Goal: Find specific fact: Find specific fact

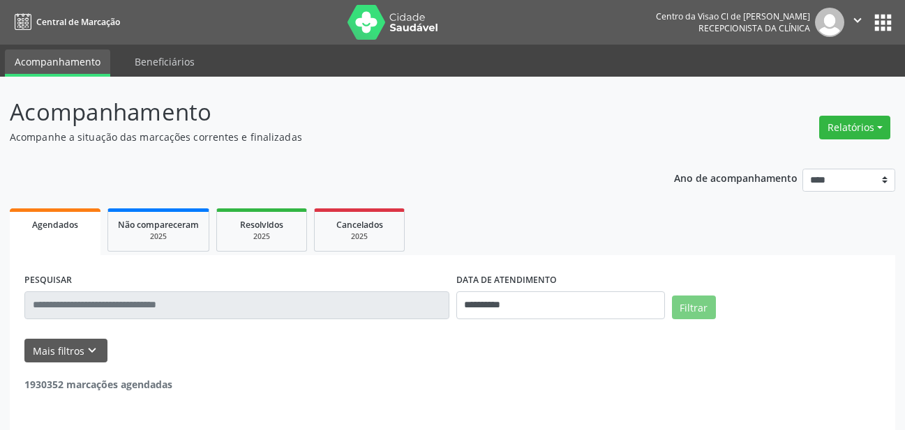
click at [255, 306] on input "text" at bounding box center [236, 306] width 425 height 28
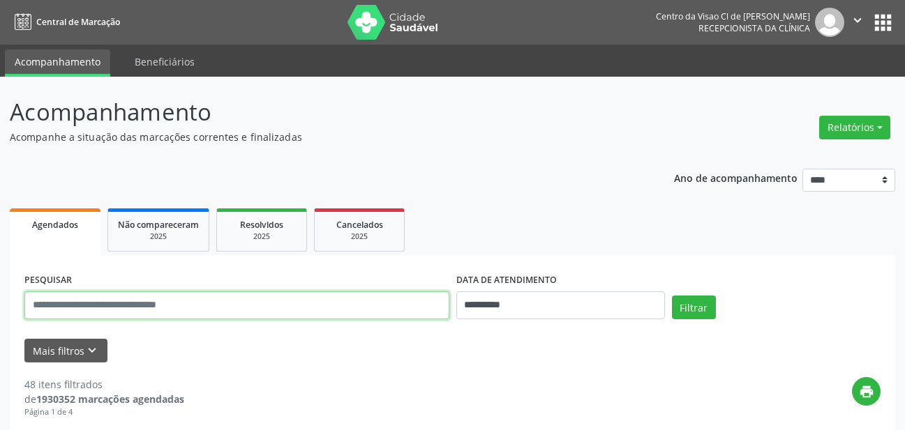
click at [199, 306] on input "text" at bounding box center [236, 306] width 425 height 28
paste input "**********"
type input "**********"
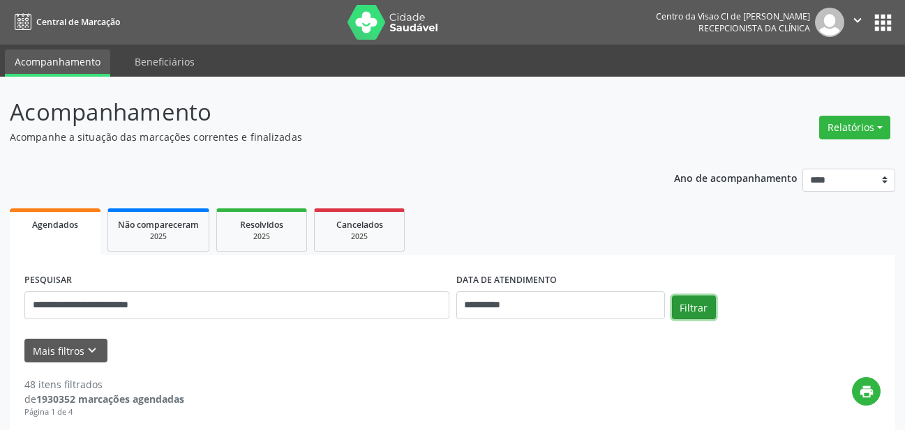
click at [686, 308] on button "Filtrar" at bounding box center [694, 308] width 44 height 24
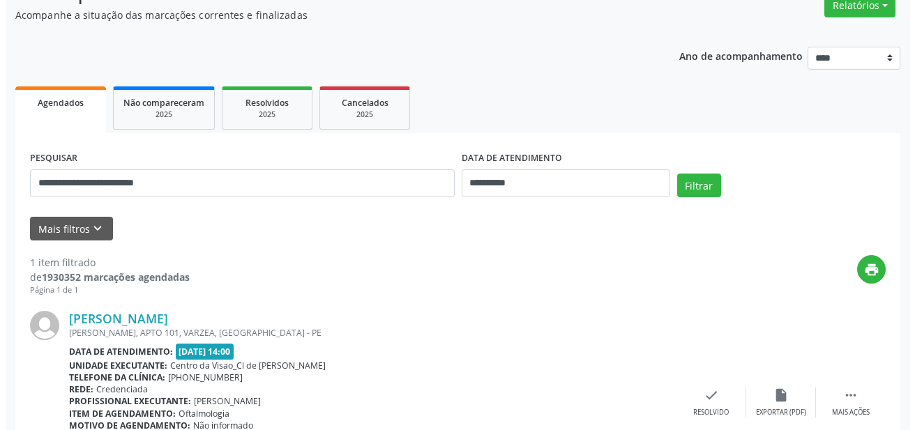
scroll to position [225, 0]
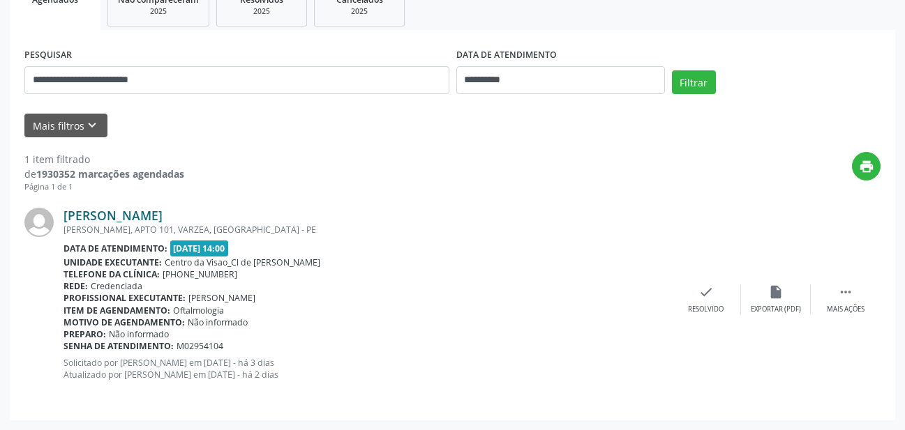
click at [163, 220] on link "Jacileide Maria de Oliveira Silva" at bounding box center [112, 215] width 99 height 15
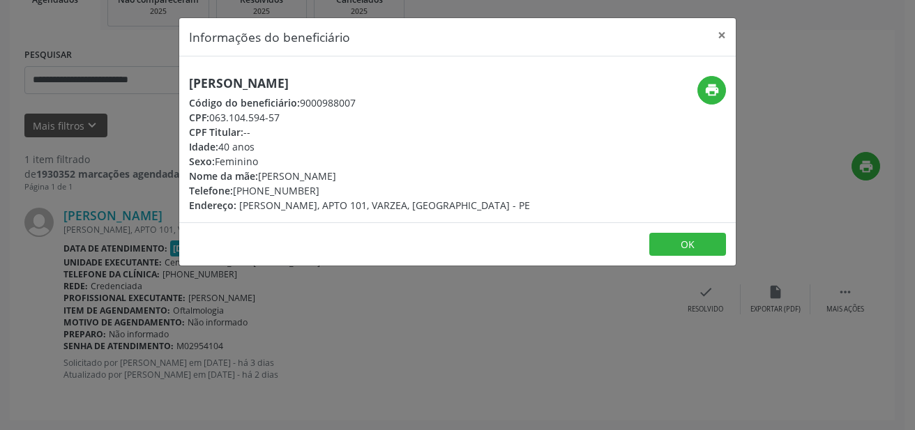
drag, startPoint x: 185, startPoint y: 81, endPoint x: 433, endPoint y: 90, distance: 248.5
click at [433, 90] on div "Jacileide Maria de Oliveira Silva Código do beneficiário: 9000988007 CPF: 063.1…" at bounding box center [364, 144] width 371 height 137
copy h5 "Jacileide Maria de Oliveira Silva"
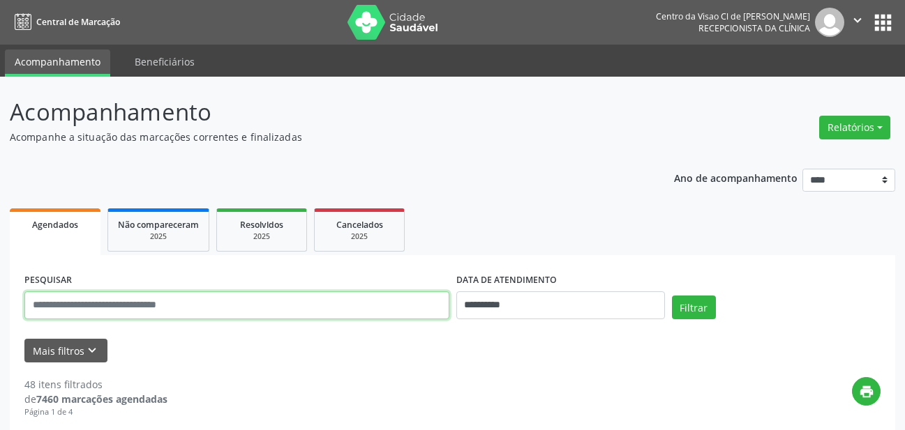
click at [214, 303] on input "text" at bounding box center [236, 306] width 425 height 28
type input "****"
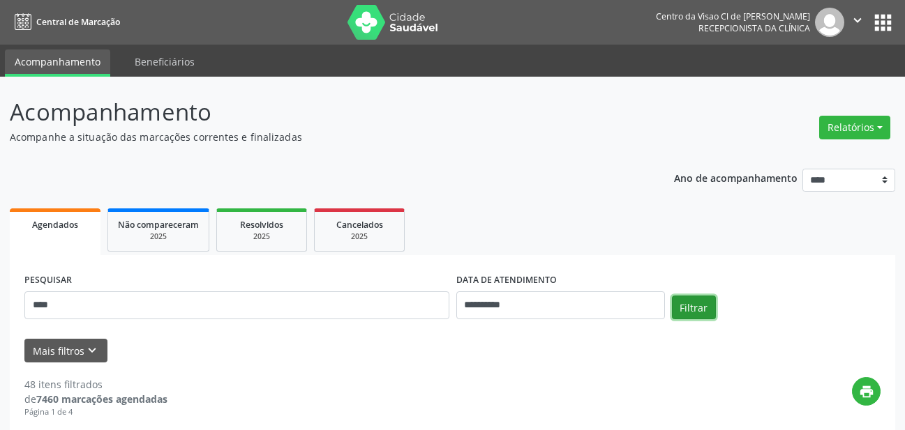
click at [686, 302] on button "Filtrar" at bounding box center [694, 308] width 44 height 24
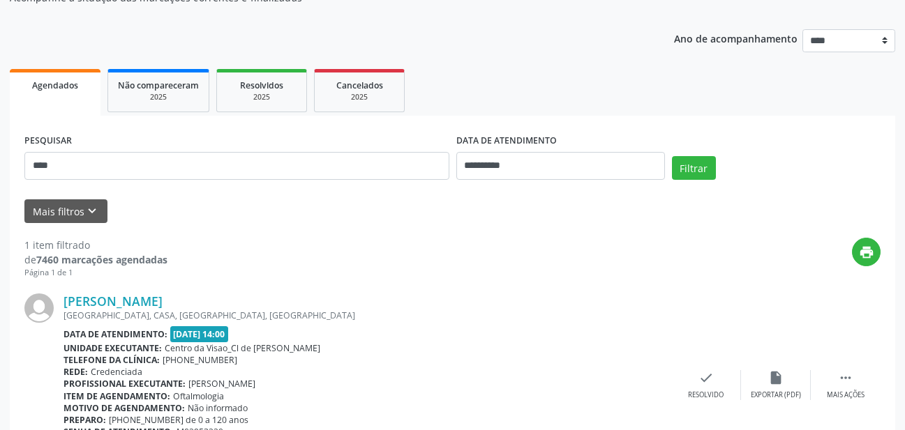
scroll to position [209, 0]
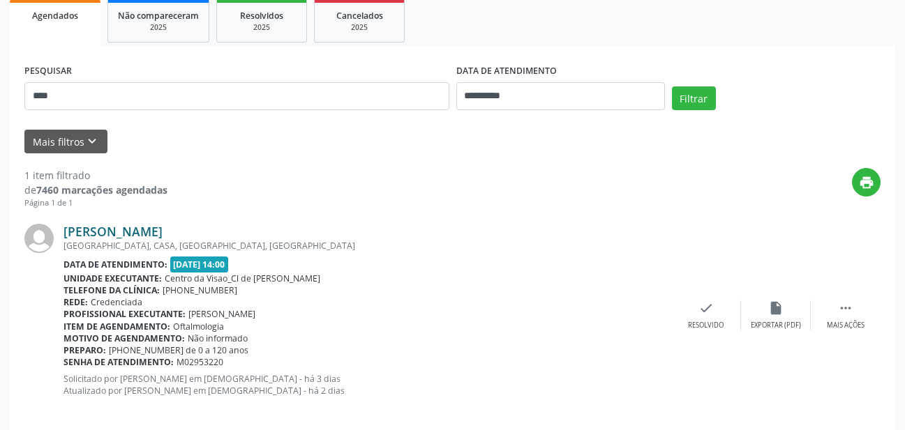
click at [163, 227] on link "[PERSON_NAME]" at bounding box center [112, 231] width 99 height 15
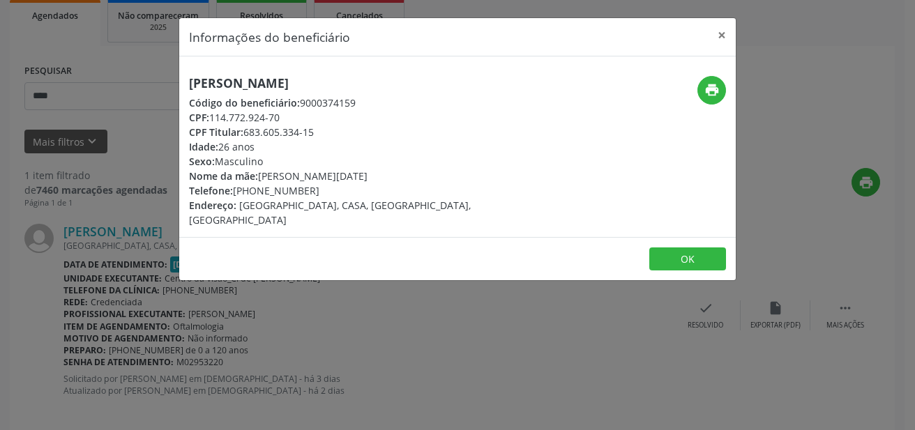
drag, startPoint x: 187, startPoint y: 85, endPoint x: 371, endPoint y: 86, distance: 184.2
click at [371, 86] on div "[PERSON_NAME] Código do beneficiário: 9000374159 CPF: 114.772.924-70 CPF Titula…" at bounding box center [364, 151] width 371 height 151
copy h5 "[PERSON_NAME]"
click at [722, 30] on button "×" at bounding box center [722, 35] width 28 height 34
